Goal: Obtain resource: Download file/media

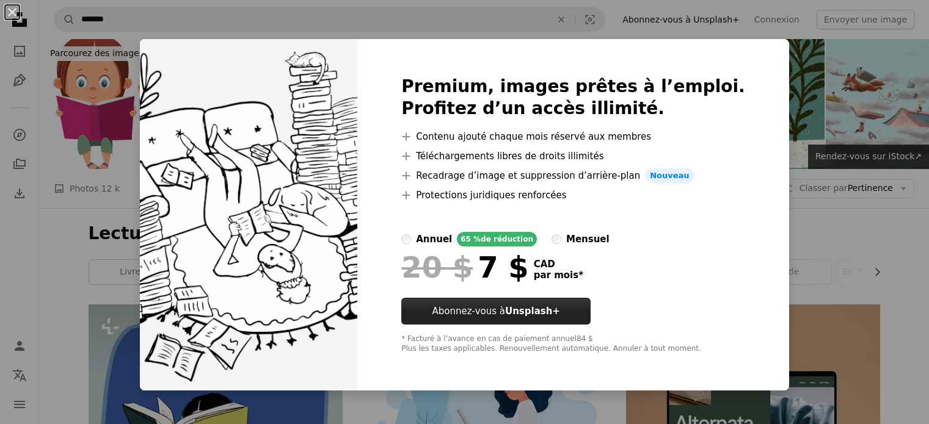
scroll to position [4275, 0]
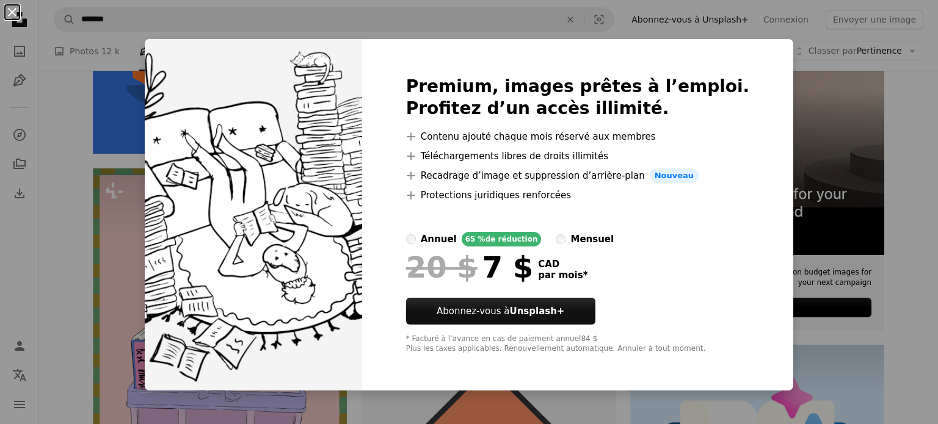
click at [8, 5] on button "An X shape" at bounding box center [12, 12] width 15 height 15
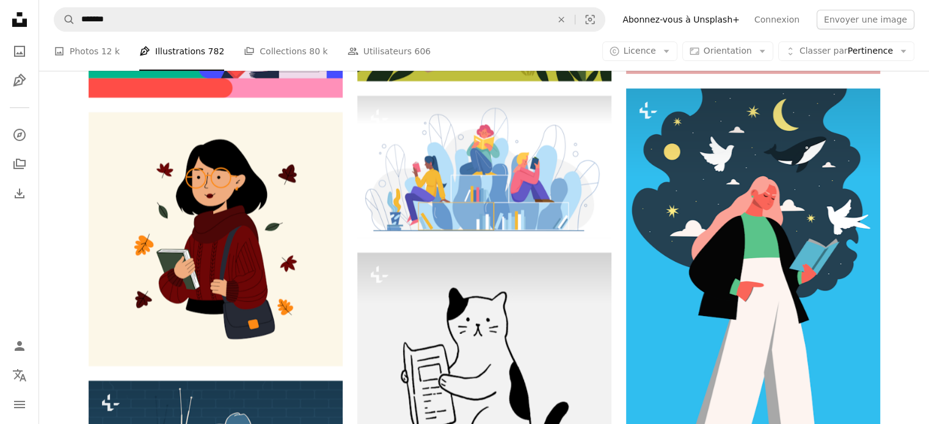
scroll to position [5191, 0]
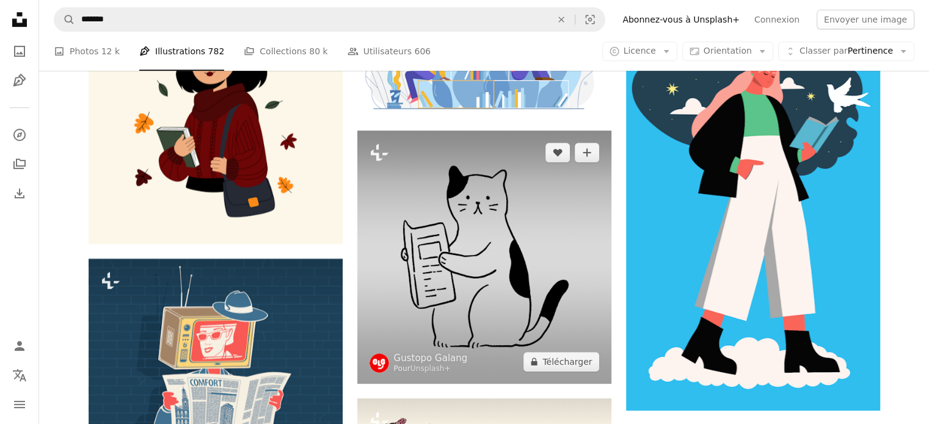
click at [473, 284] on img at bounding box center [484, 257] width 254 height 253
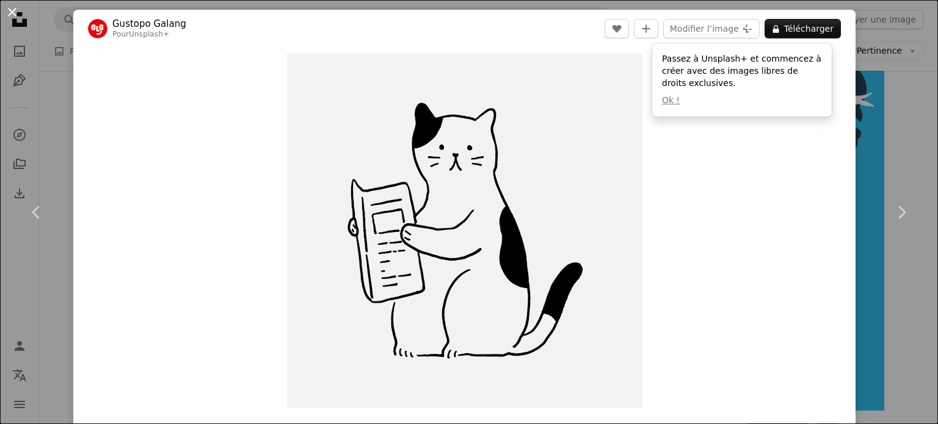
click at [14, 9] on button "An X shape" at bounding box center [12, 12] width 15 height 15
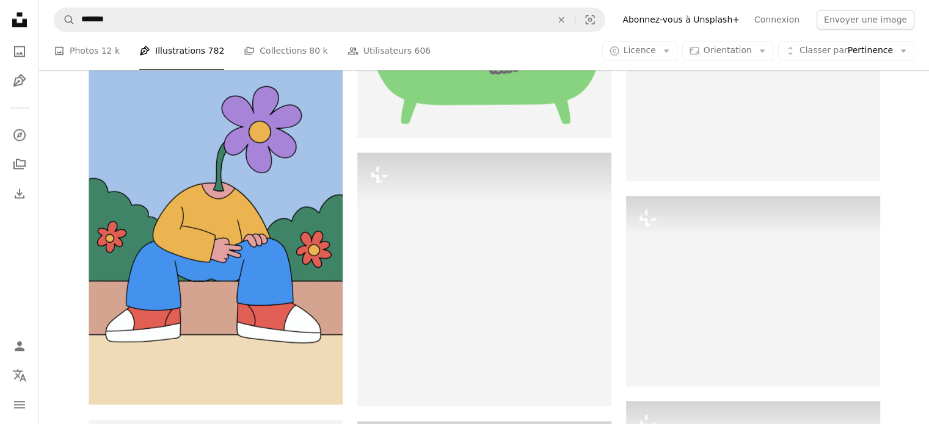
scroll to position [29925, 0]
